Goal: Navigation & Orientation: Find specific page/section

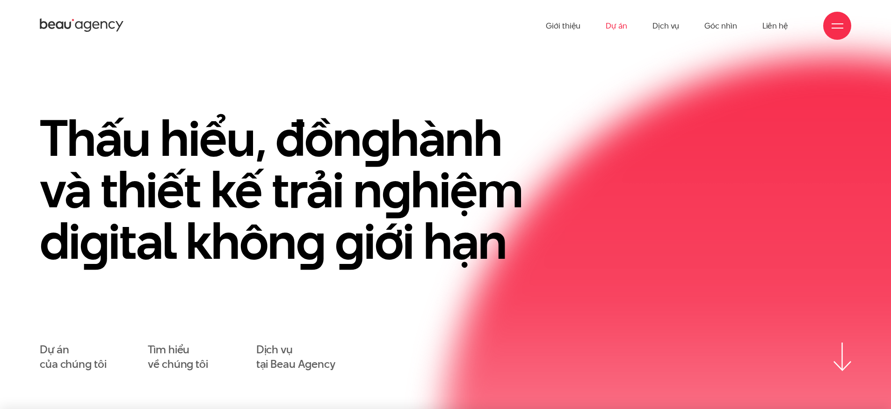
click at [614, 26] on link "Dự án" at bounding box center [616, 25] width 22 height 51
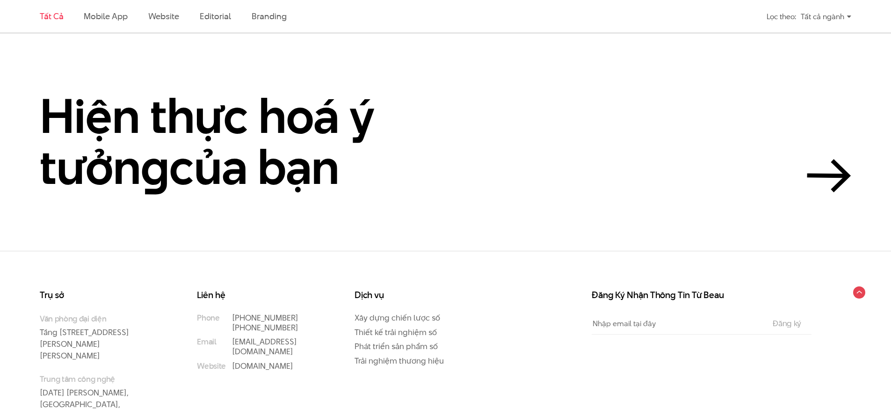
scroll to position [2301, 0]
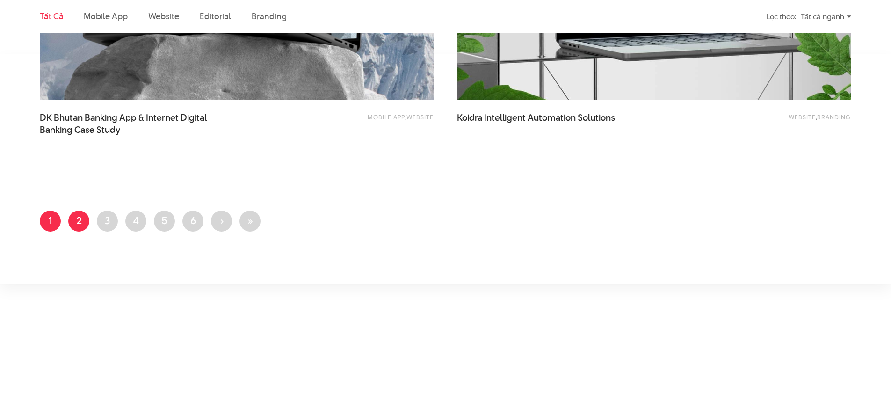
click at [78, 226] on link "Trang 2" at bounding box center [78, 220] width 21 height 21
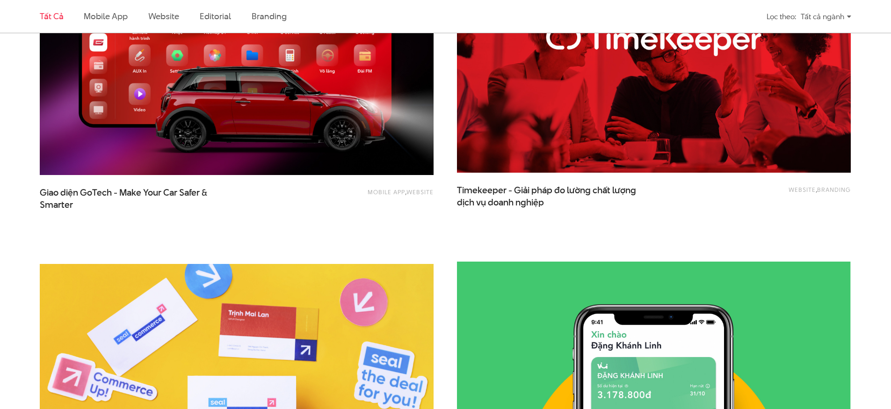
scroll to position [2184, 0]
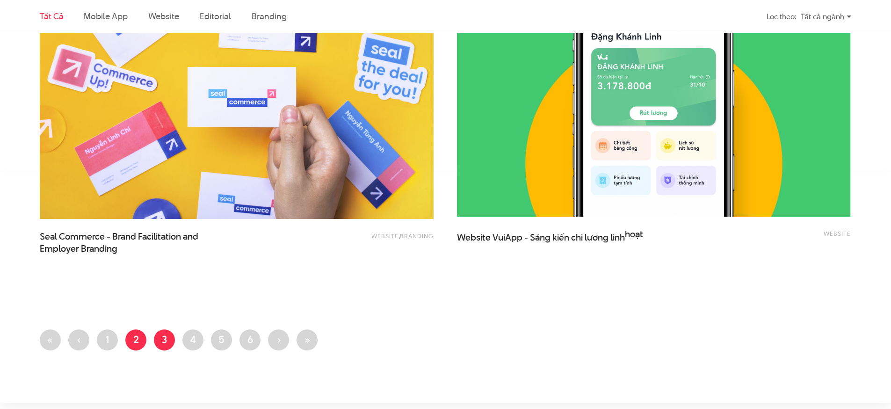
click at [169, 345] on link "Trang 3" at bounding box center [164, 339] width 21 height 21
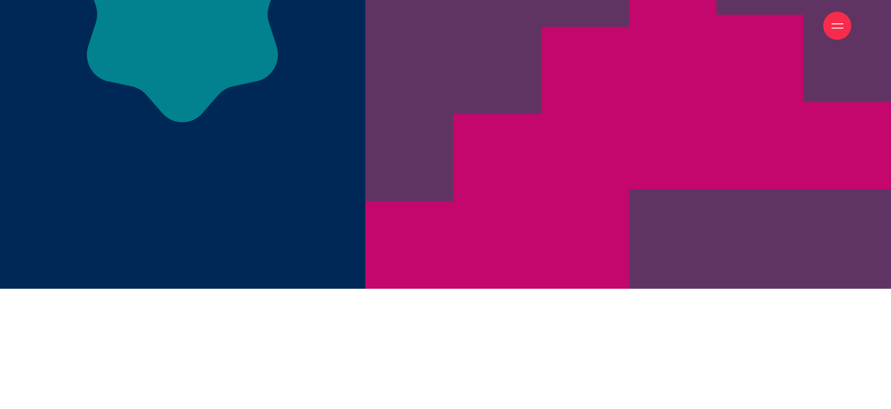
scroll to position [4721, 0]
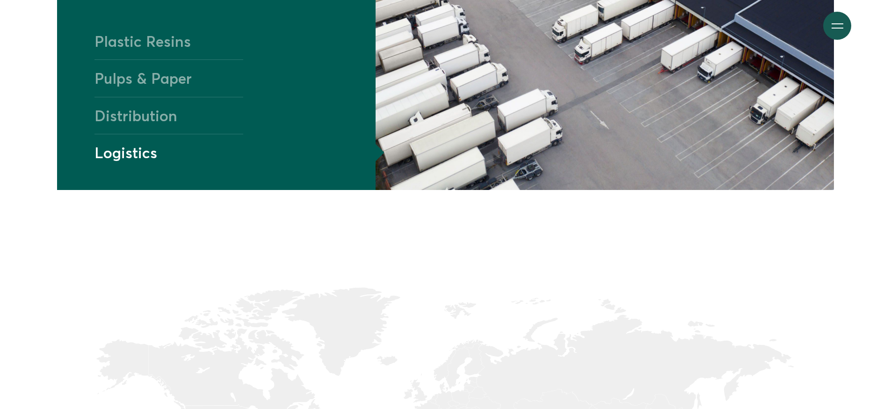
scroll to position [1418, 0]
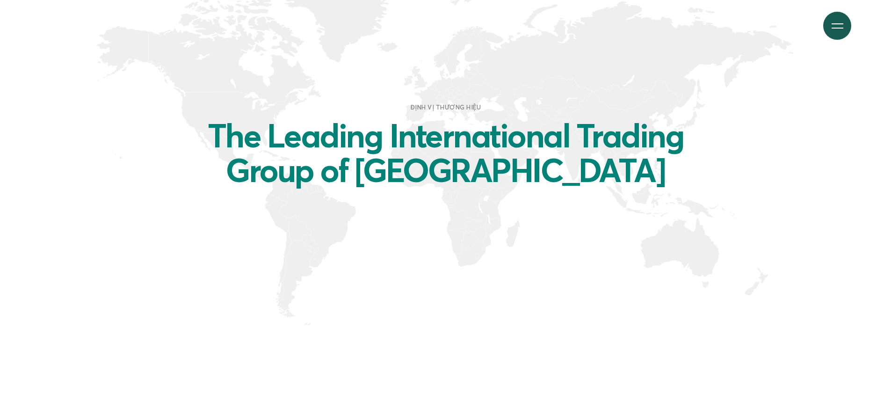
click at [540, 133] on h2 "The Leading International Trading Group of Vietnam" at bounding box center [445, 152] width 515 height 69
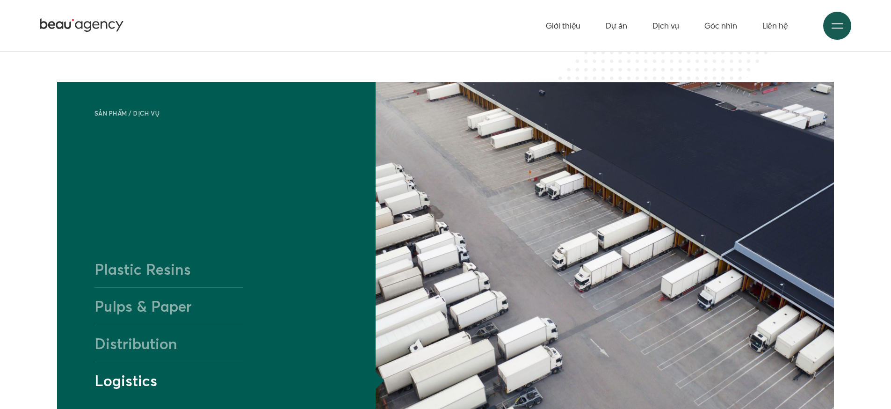
scroll to position [854, 0]
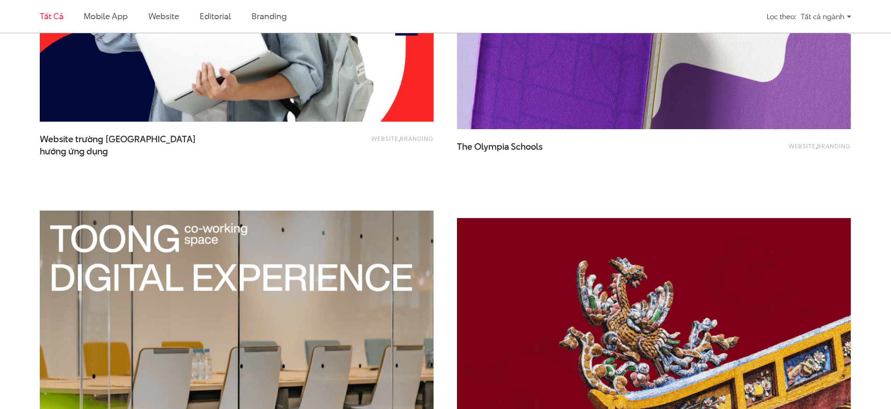
scroll to position [2140, 0]
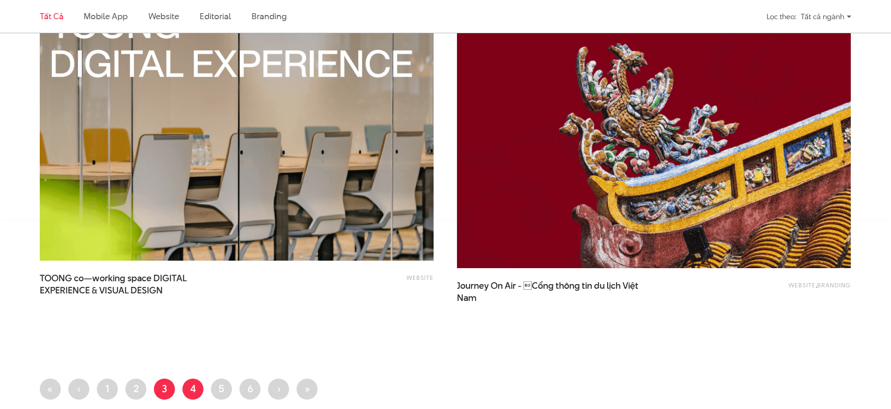
click at [199, 389] on link "Trang 4" at bounding box center [192, 388] width 21 height 21
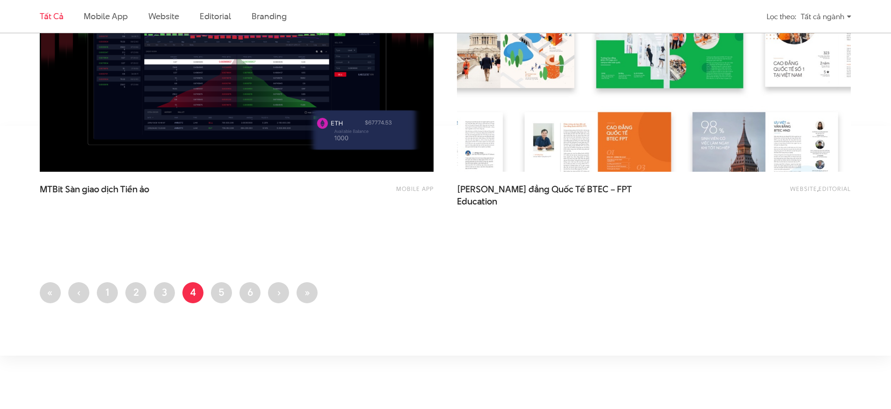
scroll to position [2331, 0]
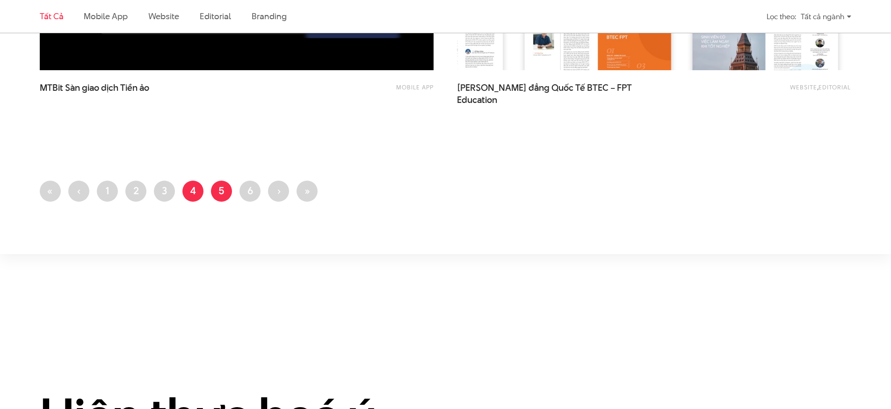
click at [223, 191] on link "Trang 5" at bounding box center [221, 190] width 21 height 21
